Goal: Information Seeking & Learning: Learn about a topic

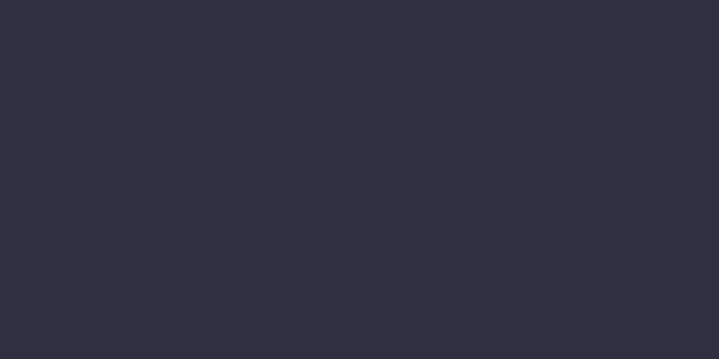
scroll to position [194, 0]
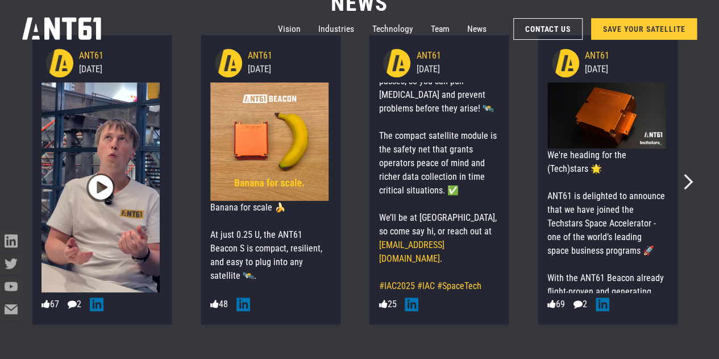
scroll to position [4692, 0]
click at [446, 28] on link "Team" at bounding box center [440, 29] width 19 height 22
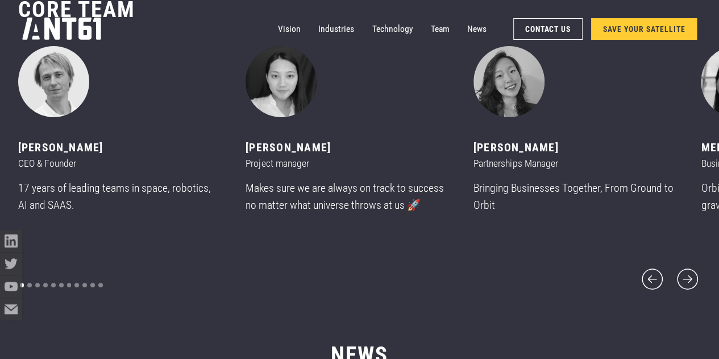
scroll to position [4342, 0]
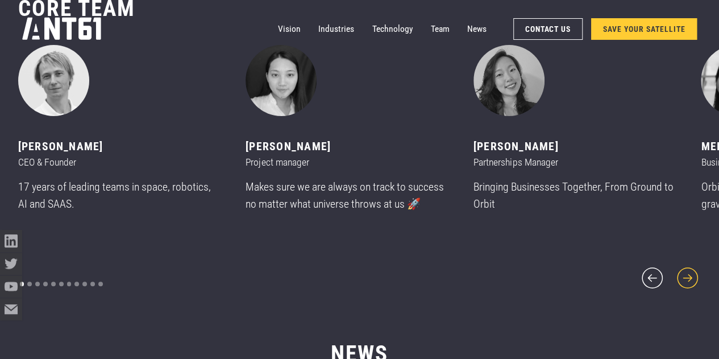
click at [688, 269] on icon "next slide" at bounding box center [688, 277] width 21 height 21
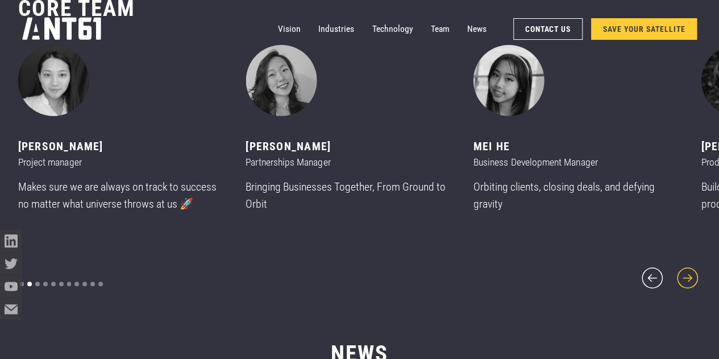
click at [688, 269] on icon "next slide" at bounding box center [688, 277] width 21 height 21
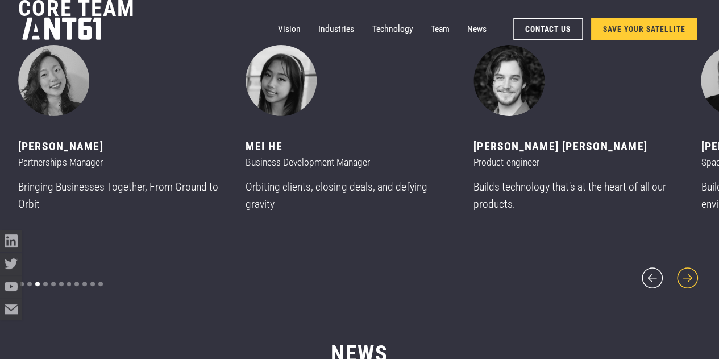
click at [688, 269] on icon "next slide" at bounding box center [688, 277] width 21 height 21
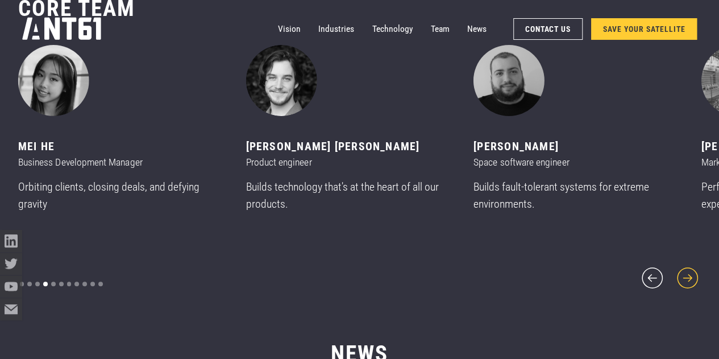
click at [688, 269] on icon "next slide" at bounding box center [688, 277] width 21 height 21
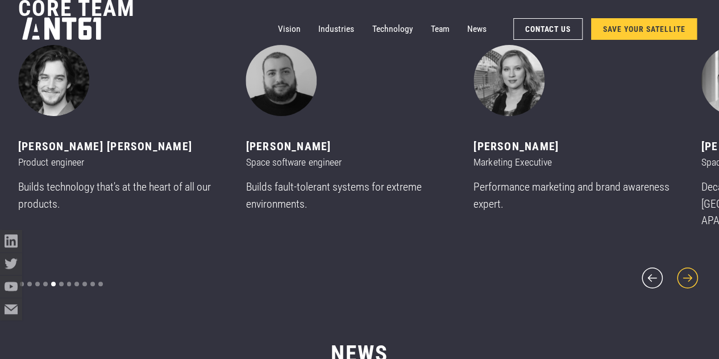
click at [688, 269] on icon "next slide" at bounding box center [688, 277] width 21 height 21
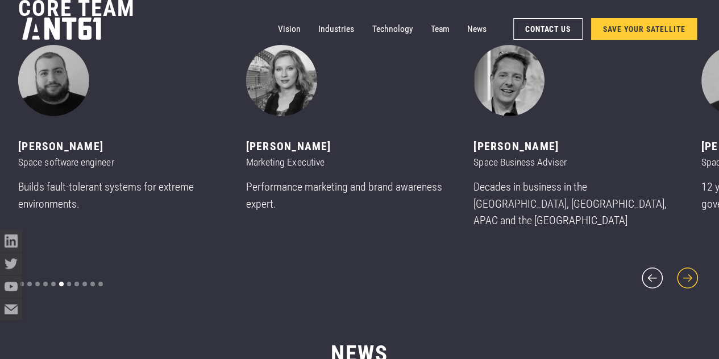
click at [688, 269] on icon "next slide" at bounding box center [688, 277] width 21 height 21
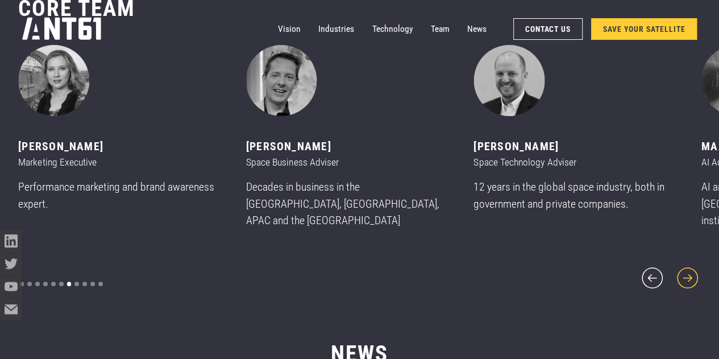
click at [688, 269] on icon "next slide" at bounding box center [688, 277] width 21 height 21
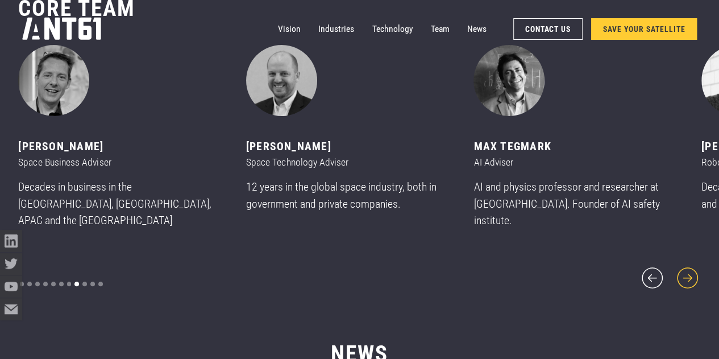
click at [688, 269] on icon "next slide" at bounding box center [688, 277] width 21 height 21
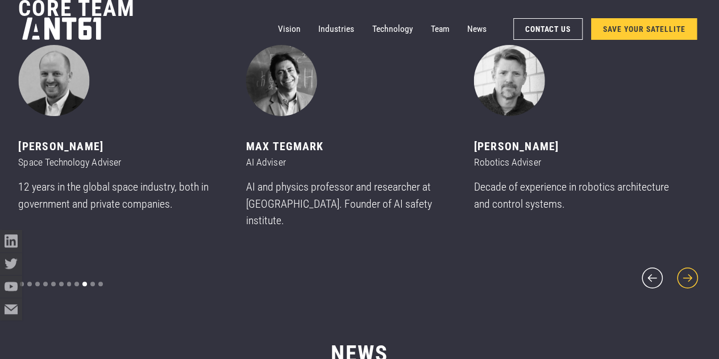
click at [688, 269] on icon "next slide" at bounding box center [688, 277] width 21 height 21
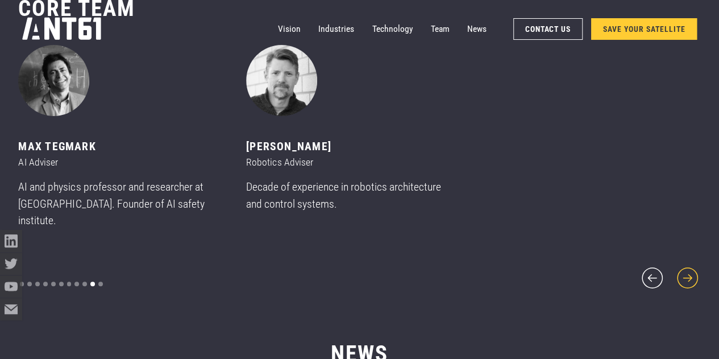
click at [688, 269] on icon "next slide" at bounding box center [688, 277] width 21 height 21
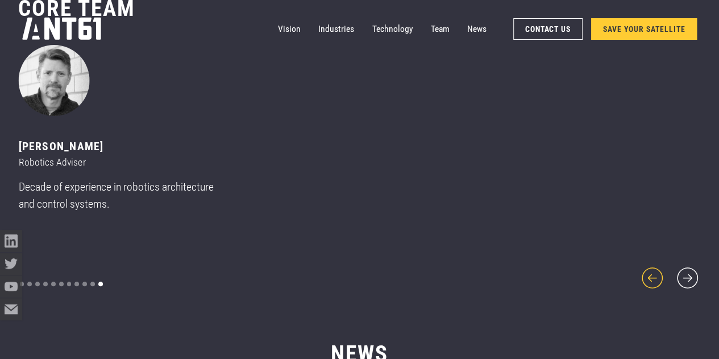
click at [650, 271] on icon "previous slide" at bounding box center [652, 277] width 27 height 27
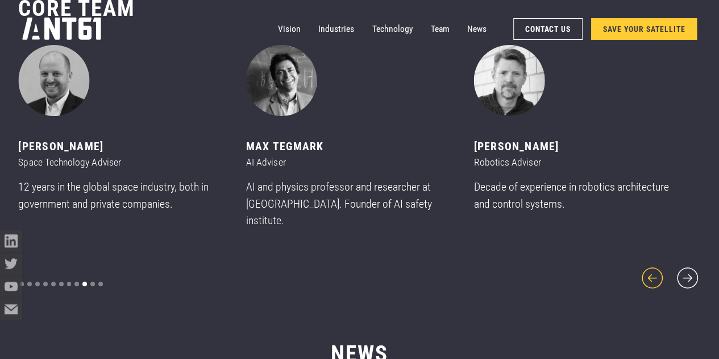
click at [650, 271] on icon "previous slide" at bounding box center [652, 277] width 27 height 27
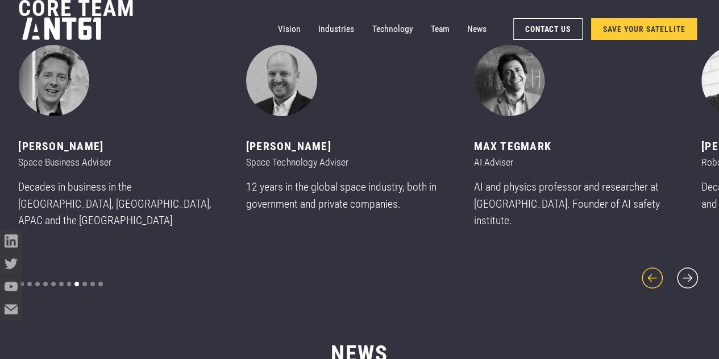
click at [650, 271] on icon "previous slide" at bounding box center [652, 277] width 27 height 27
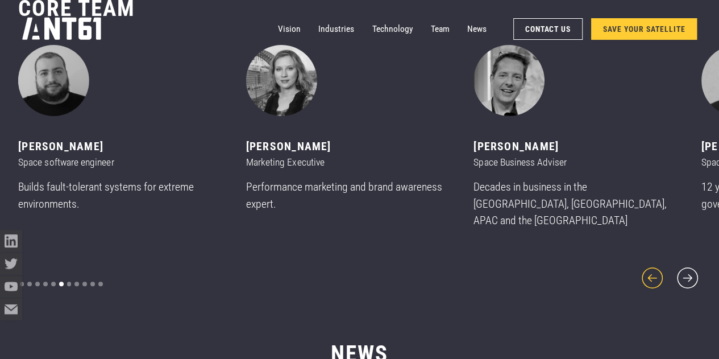
click at [650, 271] on icon "previous slide" at bounding box center [652, 277] width 27 height 27
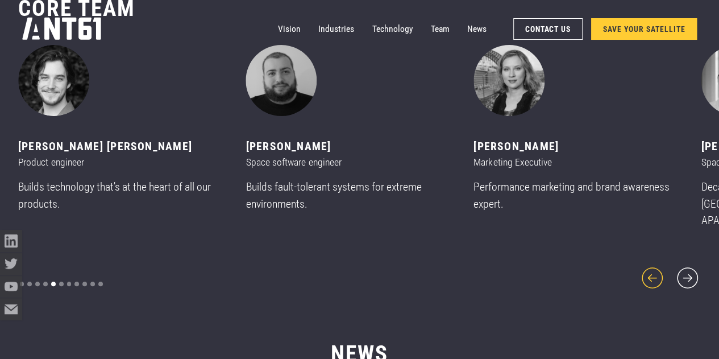
click at [650, 271] on icon "previous slide" at bounding box center [652, 277] width 27 height 27
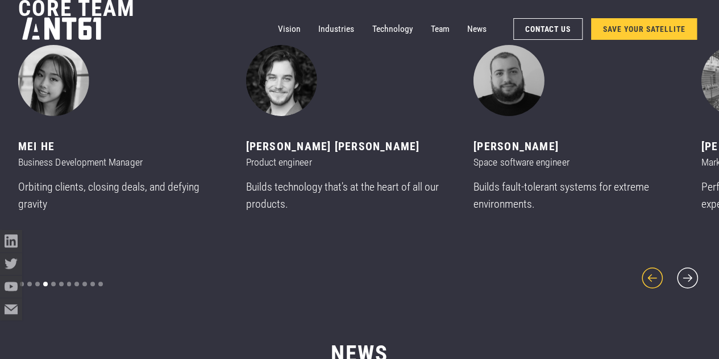
click at [650, 271] on icon "previous slide" at bounding box center [652, 277] width 27 height 27
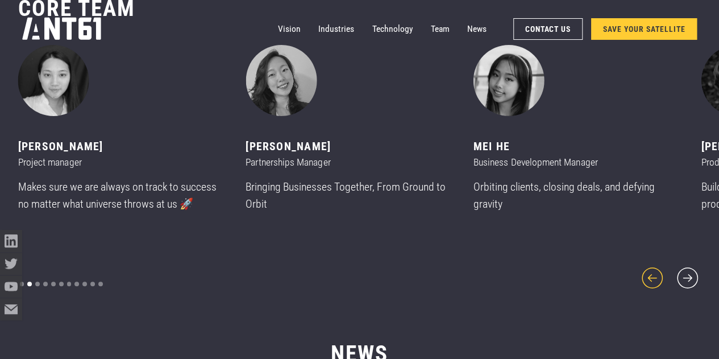
click at [650, 271] on icon "previous slide" at bounding box center [652, 277] width 27 height 27
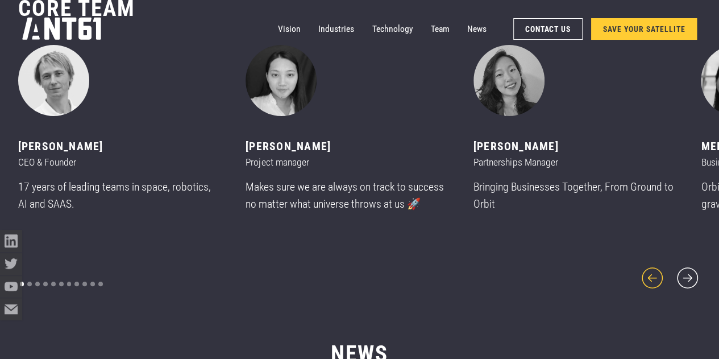
click at [650, 271] on icon "previous slide" at bounding box center [652, 277] width 27 height 27
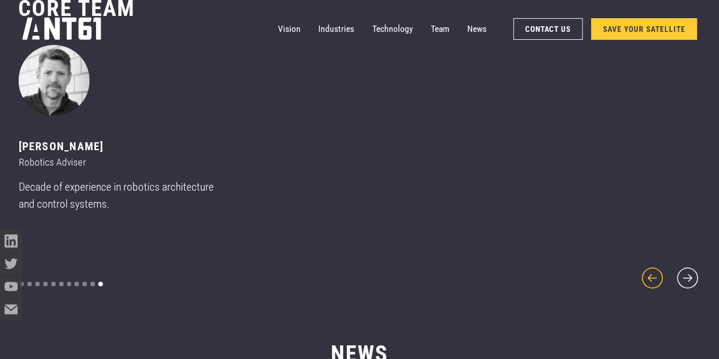
click at [650, 271] on icon "previous slide" at bounding box center [652, 277] width 27 height 27
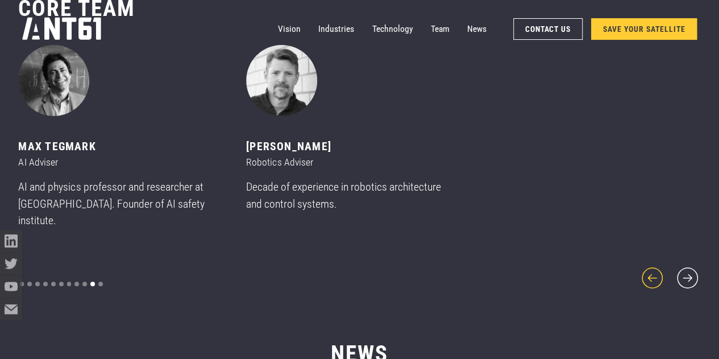
click at [650, 271] on icon "previous slide" at bounding box center [652, 277] width 27 height 27
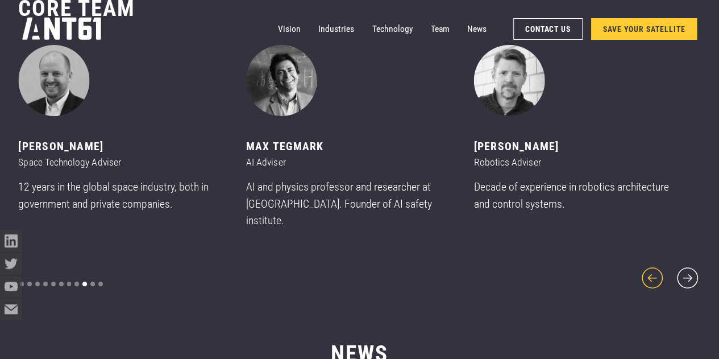
click at [650, 271] on icon "previous slide" at bounding box center [652, 277] width 27 height 27
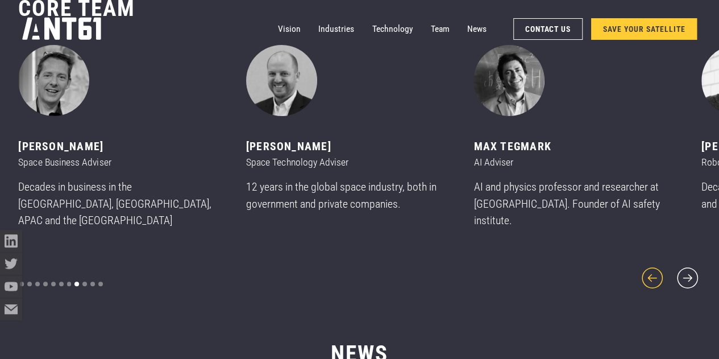
click at [650, 271] on icon "previous slide" at bounding box center [652, 277] width 27 height 27
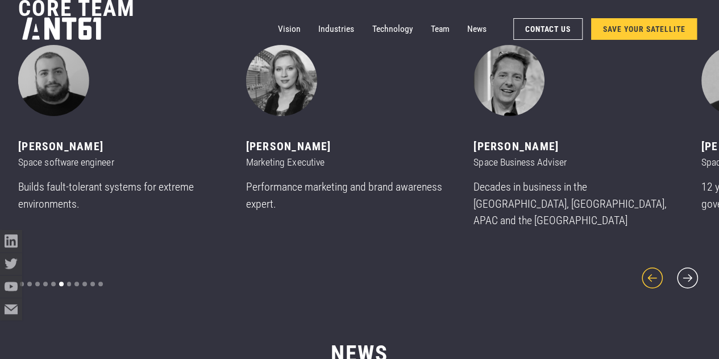
click at [650, 271] on icon "previous slide" at bounding box center [652, 277] width 27 height 27
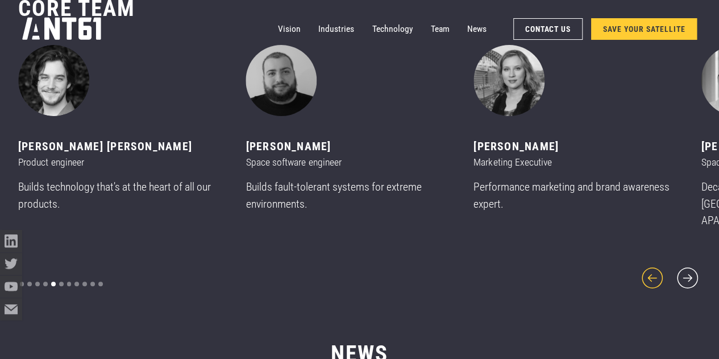
click at [650, 271] on icon "previous slide" at bounding box center [652, 277] width 27 height 27
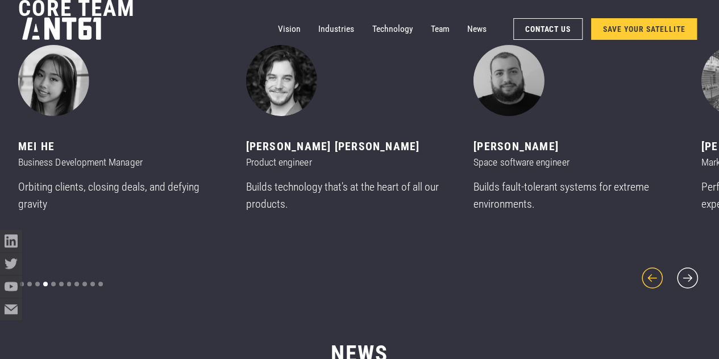
click at [650, 271] on icon "previous slide" at bounding box center [652, 277] width 27 height 27
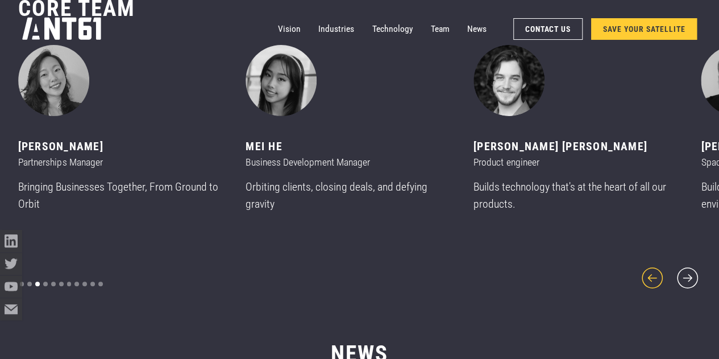
click at [650, 271] on icon "previous slide" at bounding box center [652, 277] width 27 height 27
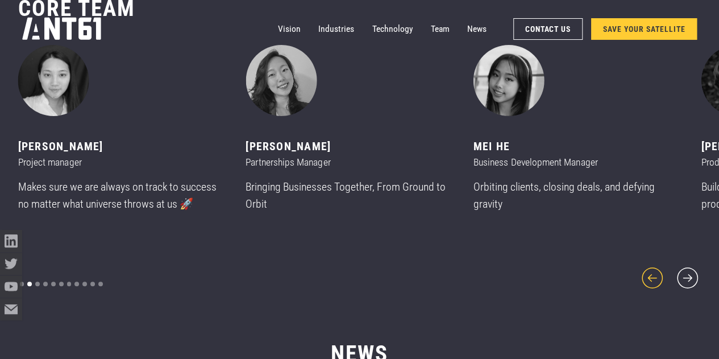
click at [650, 271] on icon "previous slide" at bounding box center [652, 277] width 27 height 27
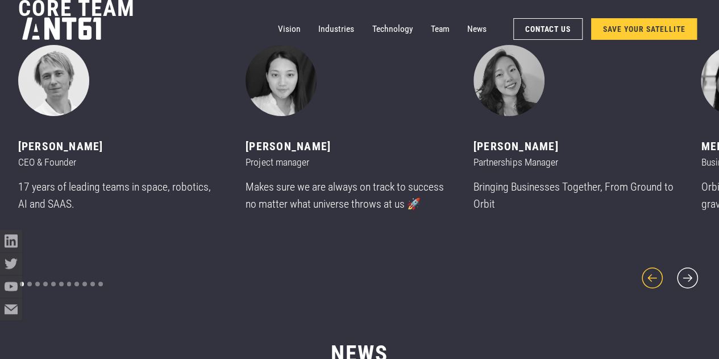
click at [650, 271] on icon "previous slide" at bounding box center [652, 277] width 27 height 27
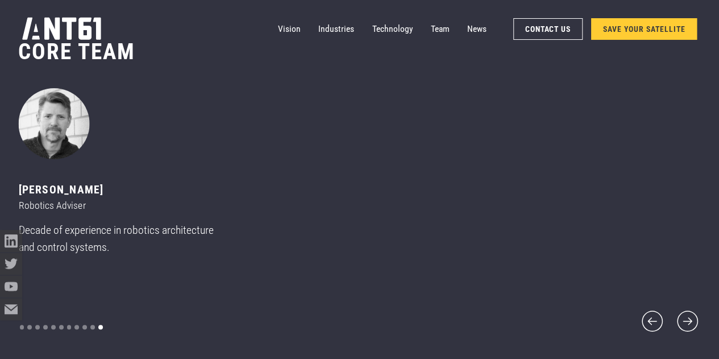
scroll to position [4306, 0]
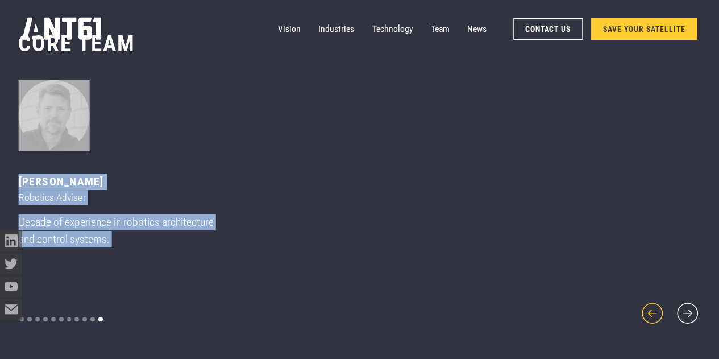
drag, startPoint x: 640, startPoint y: 322, endPoint x: 646, endPoint y: 313, distance: 10.7
click at [646, 313] on div "CORE team ‍ Mikhail asavkin CEO & Founder 17 years of leading teams in space, r…" at bounding box center [359, 178] width 683 height 385
click at [646, 313] on icon "previous slide" at bounding box center [652, 313] width 27 height 27
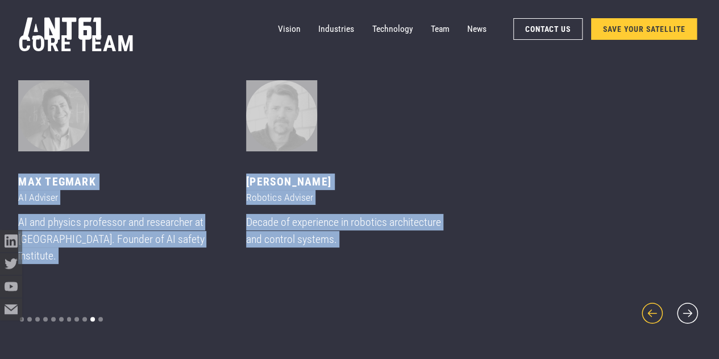
click at [646, 313] on icon "previous slide" at bounding box center [652, 313] width 27 height 27
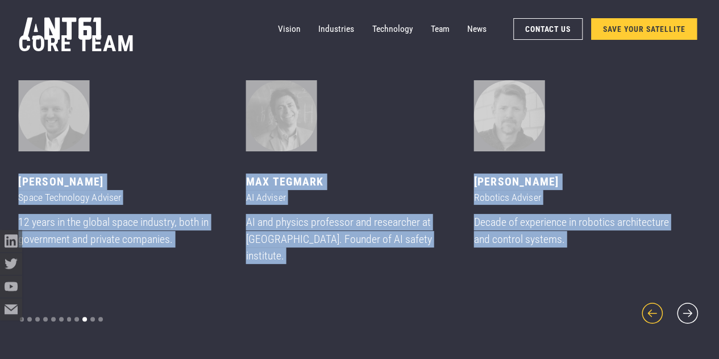
click at [646, 313] on icon "previous slide" at bounding box center [652, 313] width 27 height 27
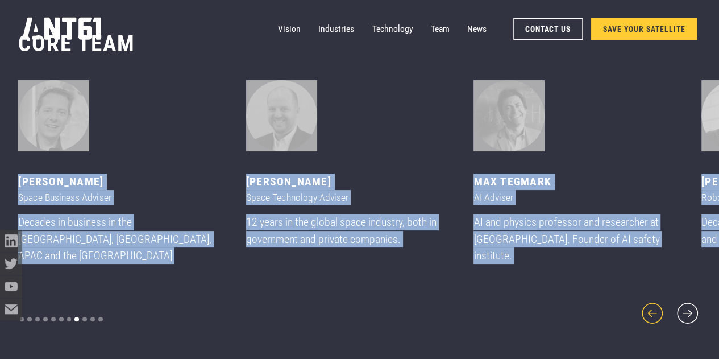
click at [646, 313] on icon "previous slide" at bounding box center [652, 313] width 27 height 27
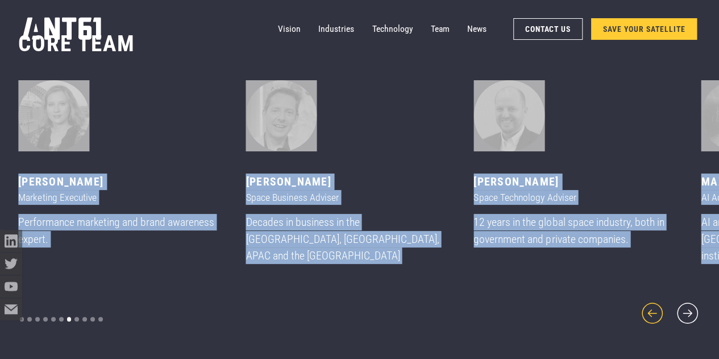
click at [646, 313] on icon "previous slide" at bounding box center [652, 313] width 27 height 27
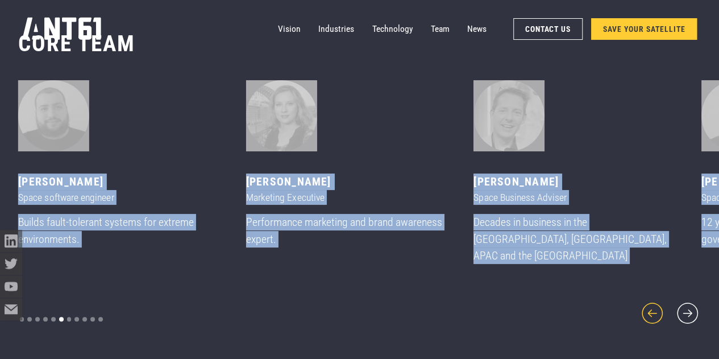
click at [646, 313] on icon "previous slide" at bounding box center [652, 313] width 27 height 27
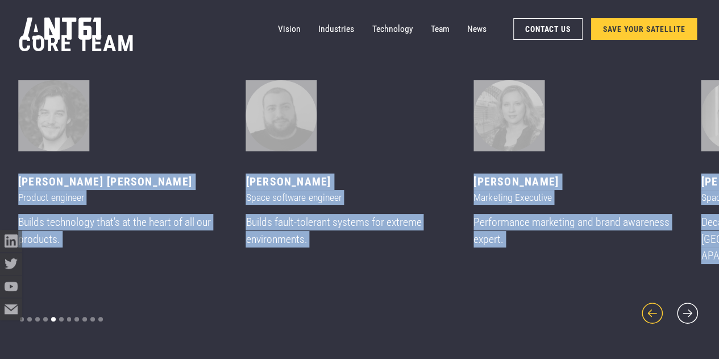
click at [646, 313] on icon "previous slide" at bounding box center [652, 313] width 27 height 27
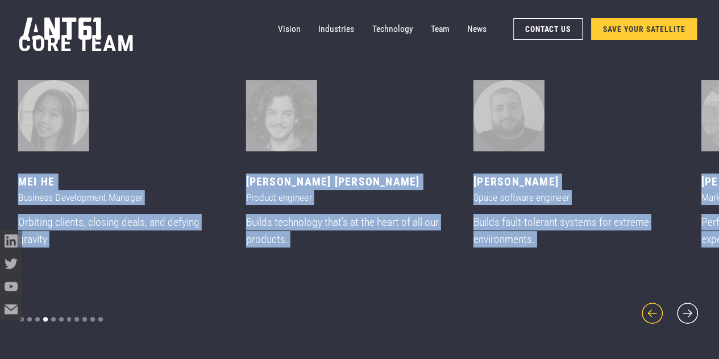
click at [646, 313] on icon "previous slide" at bounding box center [652, 313] width 27 height 27
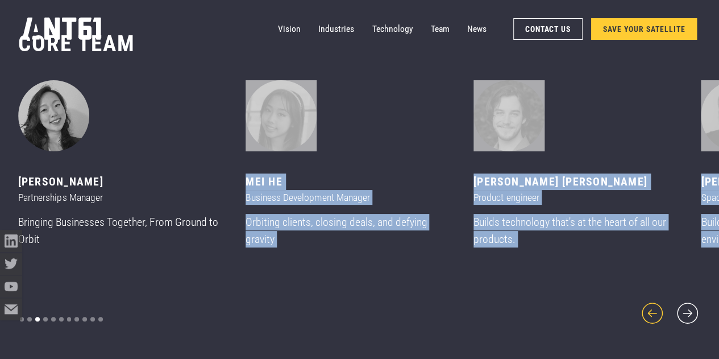
click at [646, 313] on icon "previous slide" at bounding box center [652, 313] width 27 height 27
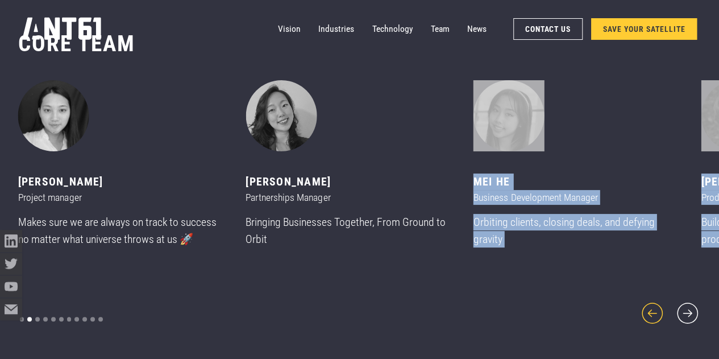
click at [646, 313] on icon "previous slide" at bounding box center [652, 313] width 27 height 27
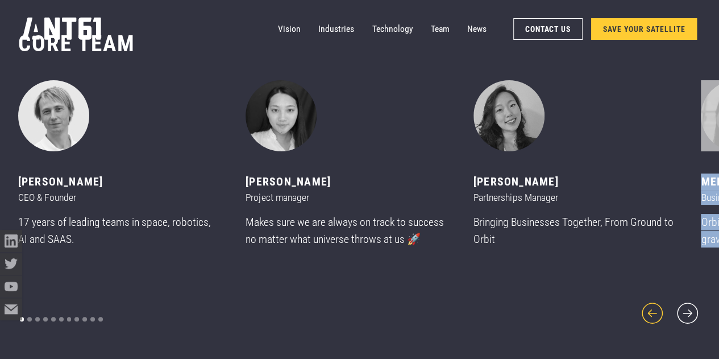
click at [646, 313] on icon "previous slide" at bounding box center [652, 313] width 27 height 27
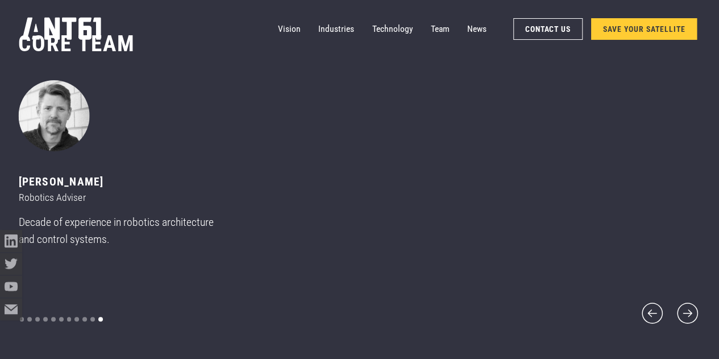
click at [320, 301] on div "Mikhail asavkin CEO & Founder 17 years of leading teams in space, robotics, AI …" at bounding box center [359, 203] width 683 height 246
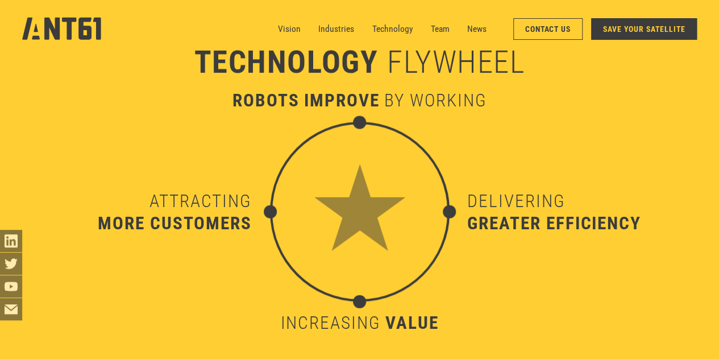
scroll to position [3523, 0]
